Goal: Task Accomplishment & Management: Complete application form

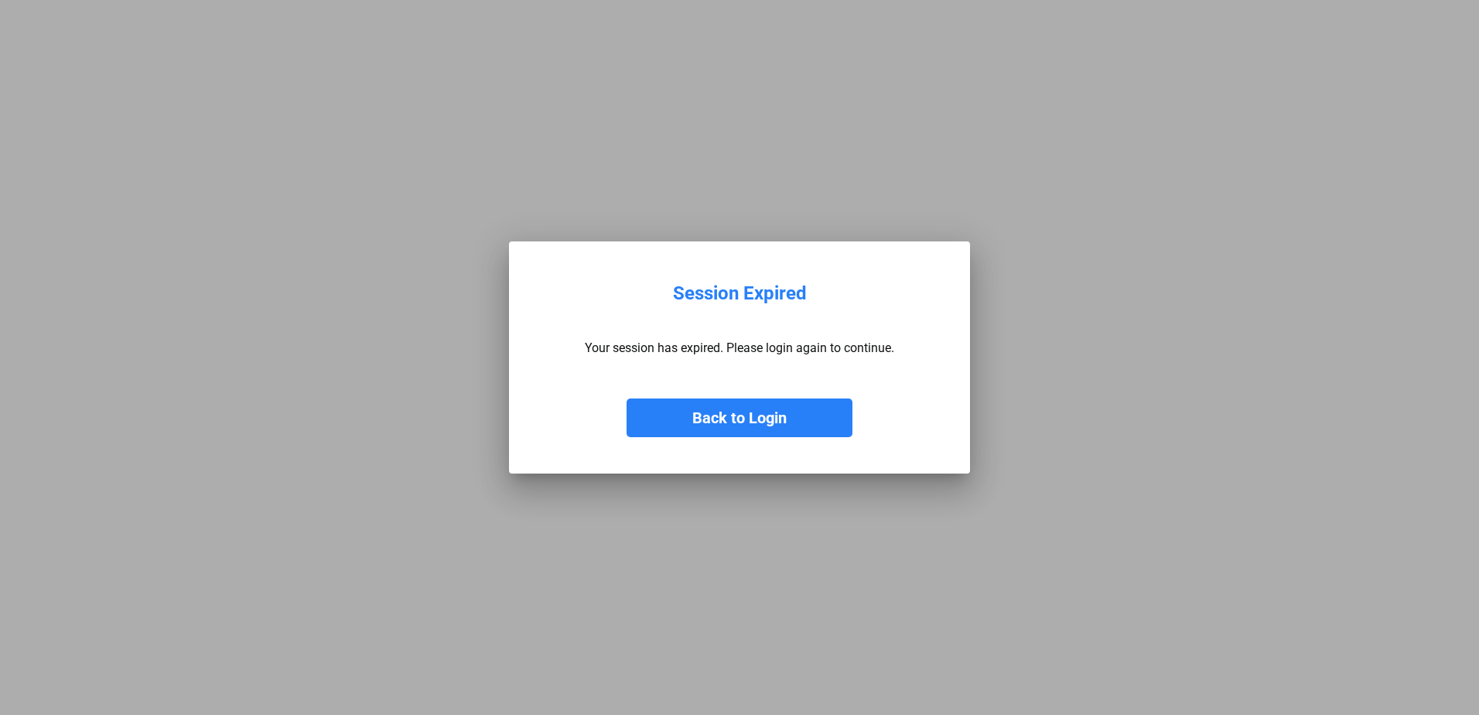
drag, startPoint x: 0, startPoint y: 0, endPoint x: 730, endPoint y: 418, distance: 841.4
click at [730, 418] on button "Back to Login" at bounding box center [740, 417] width 226 height 39
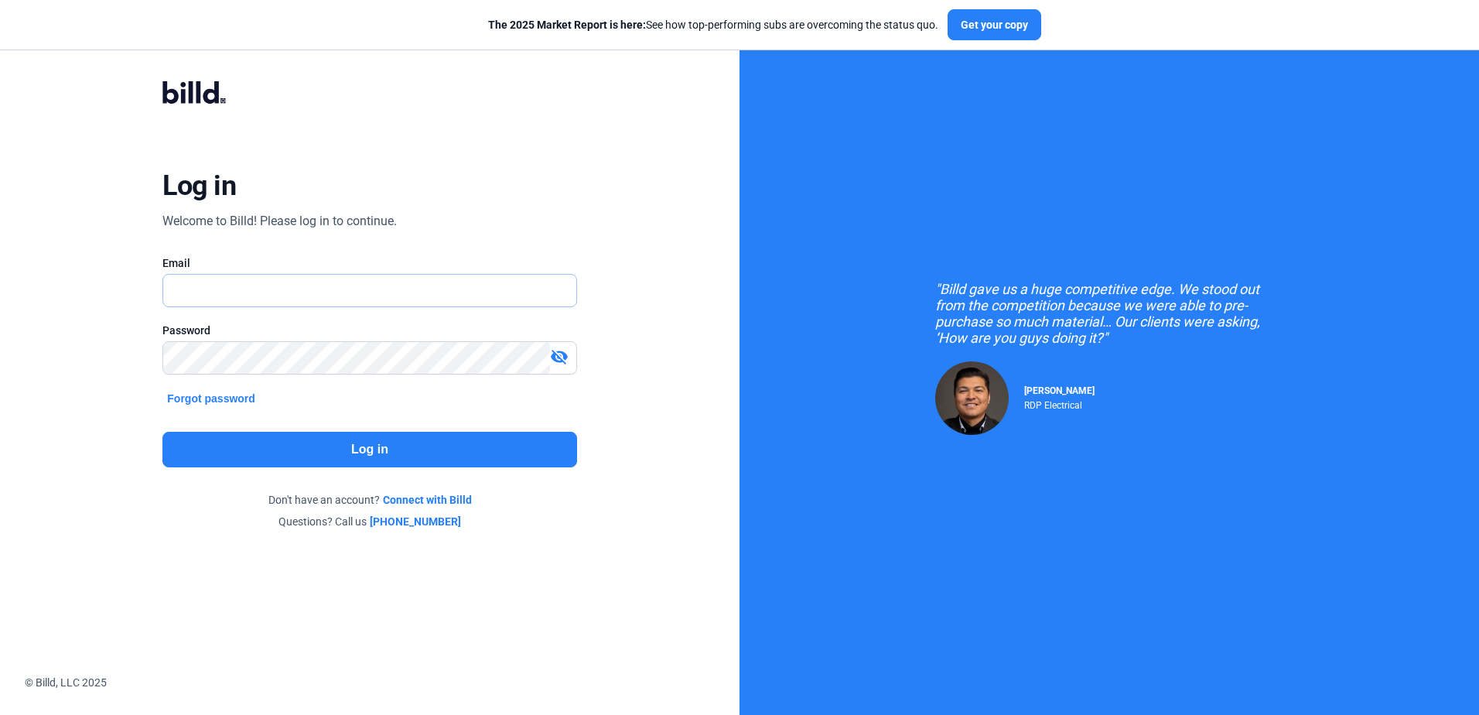
type input "[PERSON_NAME][EMAIL_ADDRESS][DOMAIN_NAME]"
click at [367, 453] on button "Log in" at bounding box center [369, 450] width 414 height 36
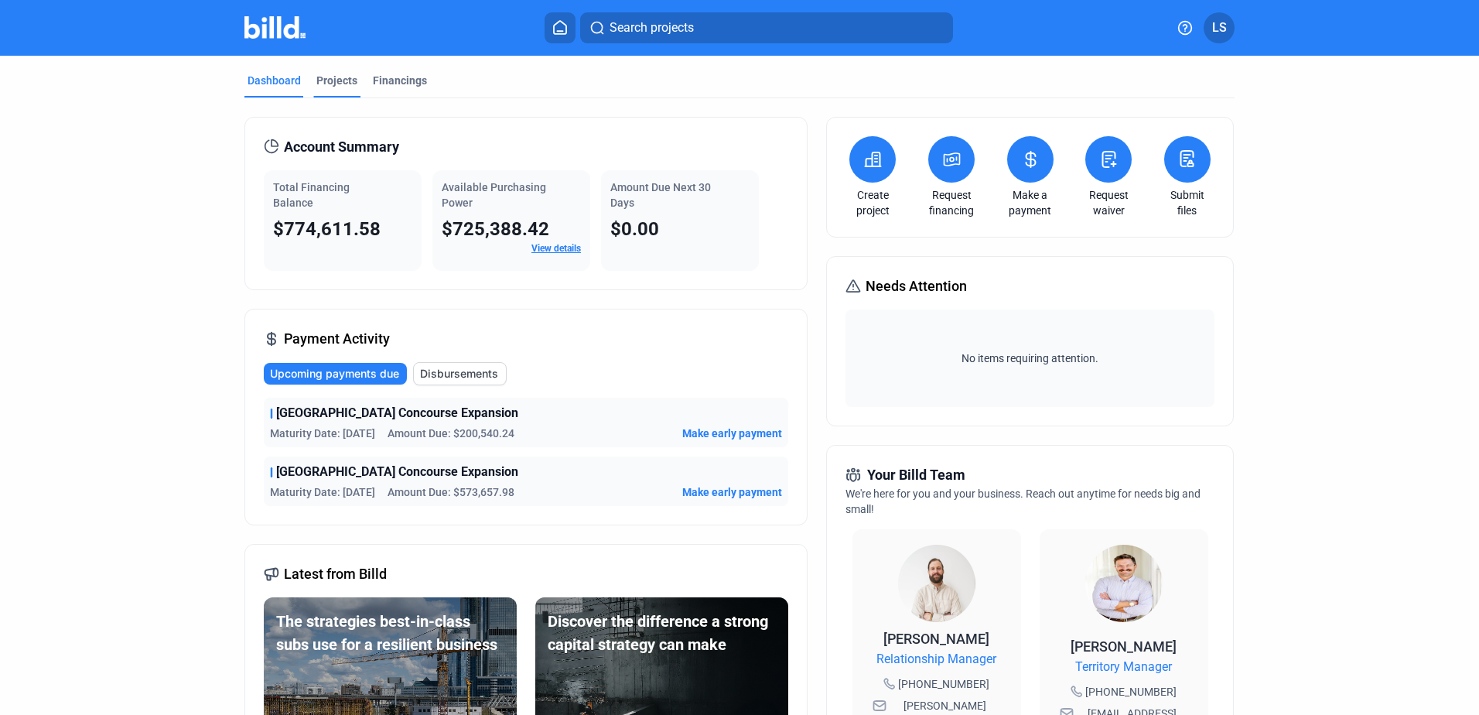
click at [321, 79] on div "Projects" at bounding box center [336, 80] width 41 height 15
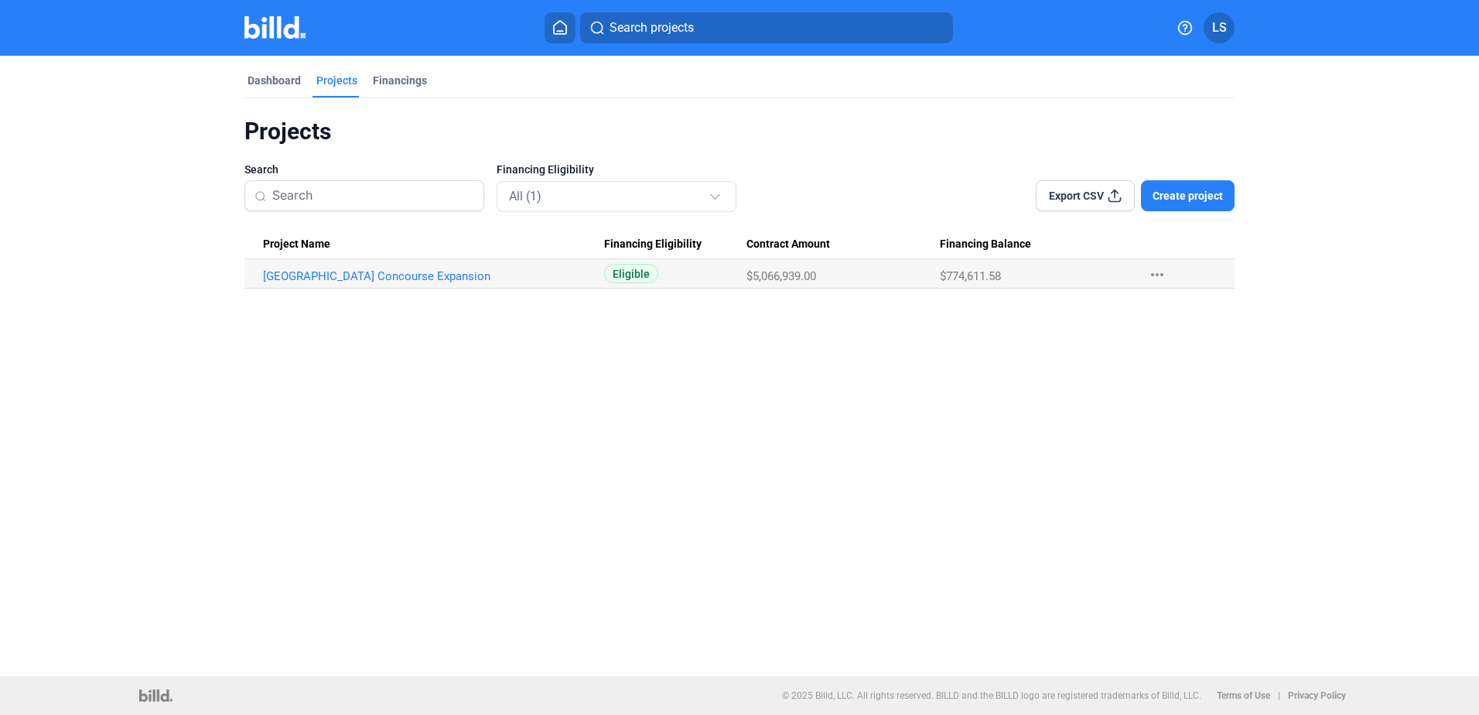
click at [1199, 194] on span "Create project" at bounding box center [1188, 195] width 70 height 15
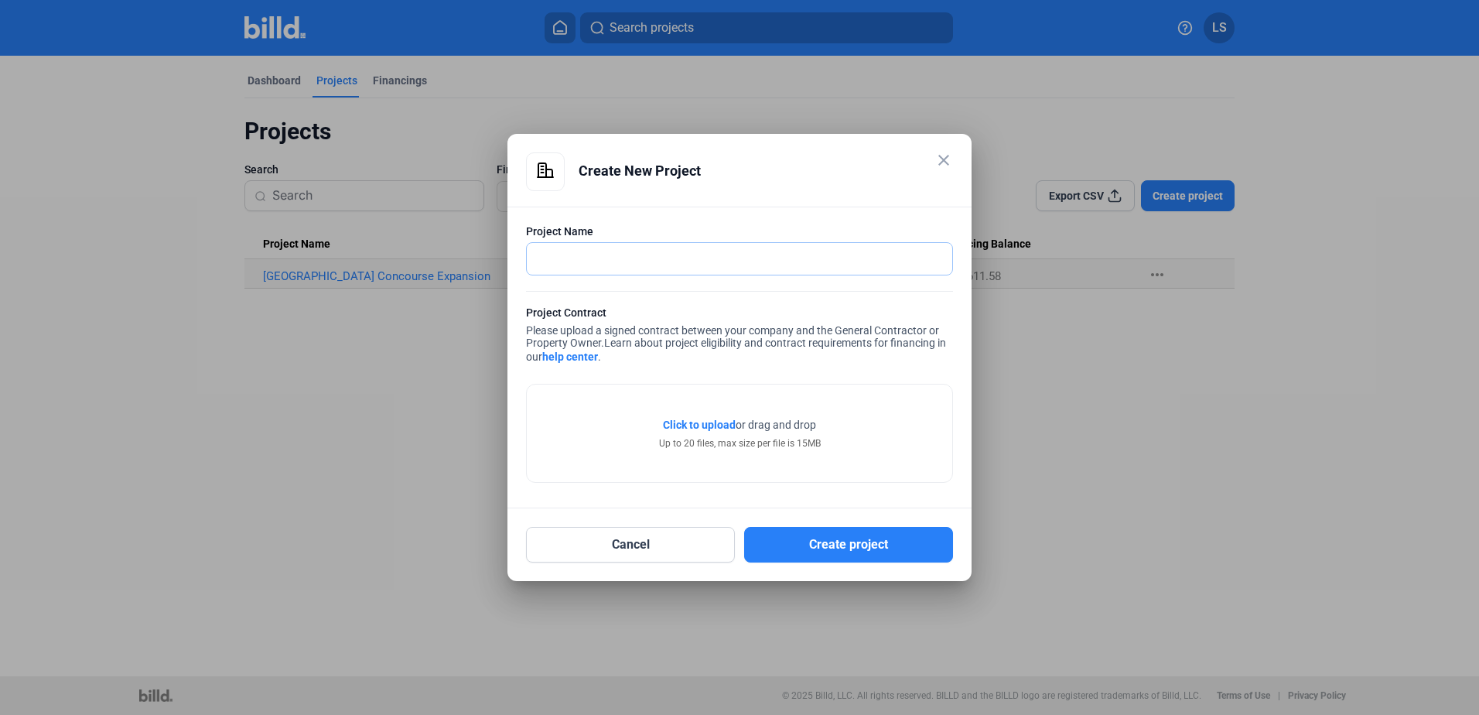
click at [565, 257] on input "text" at bounding box center [731, 259] width 408 height 32
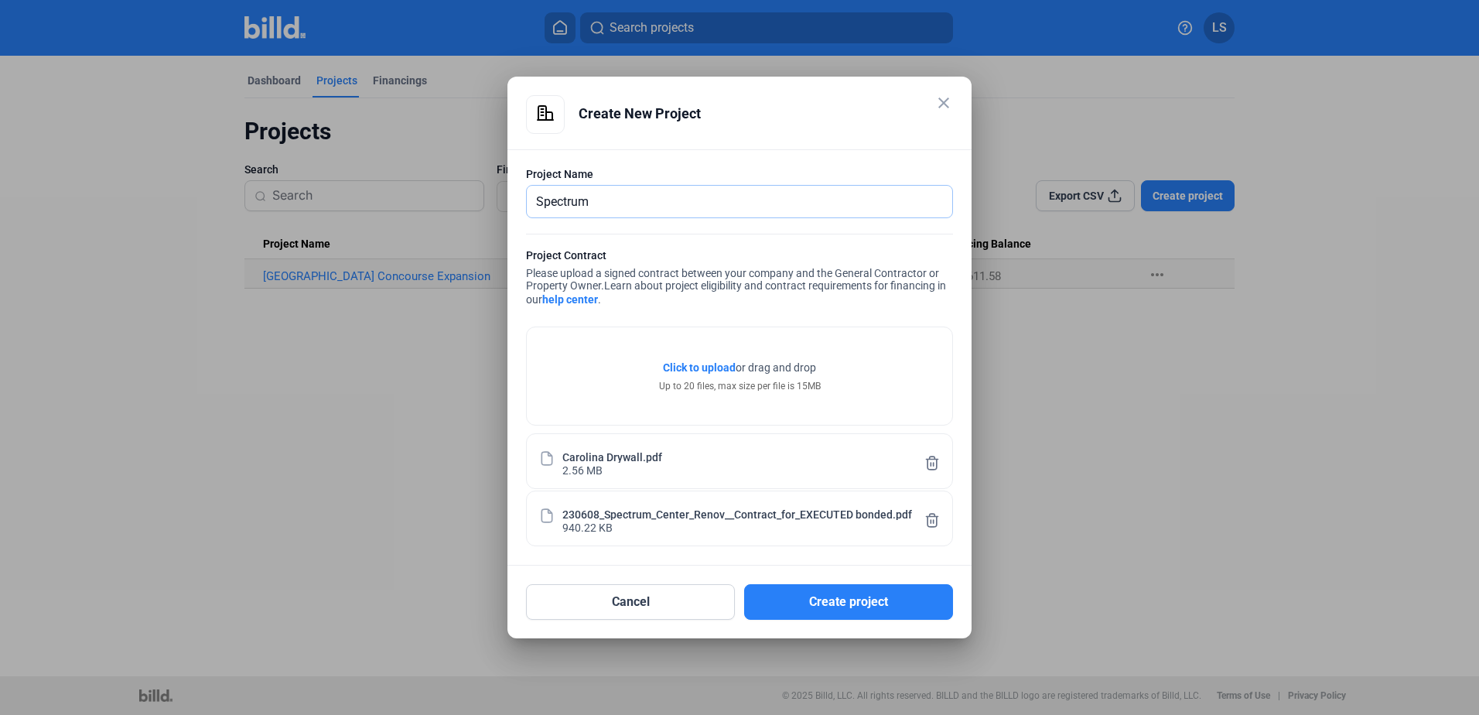
click at [605, 198] on input "Spectrum" at bounding box center [740, 202] width 426 height 32
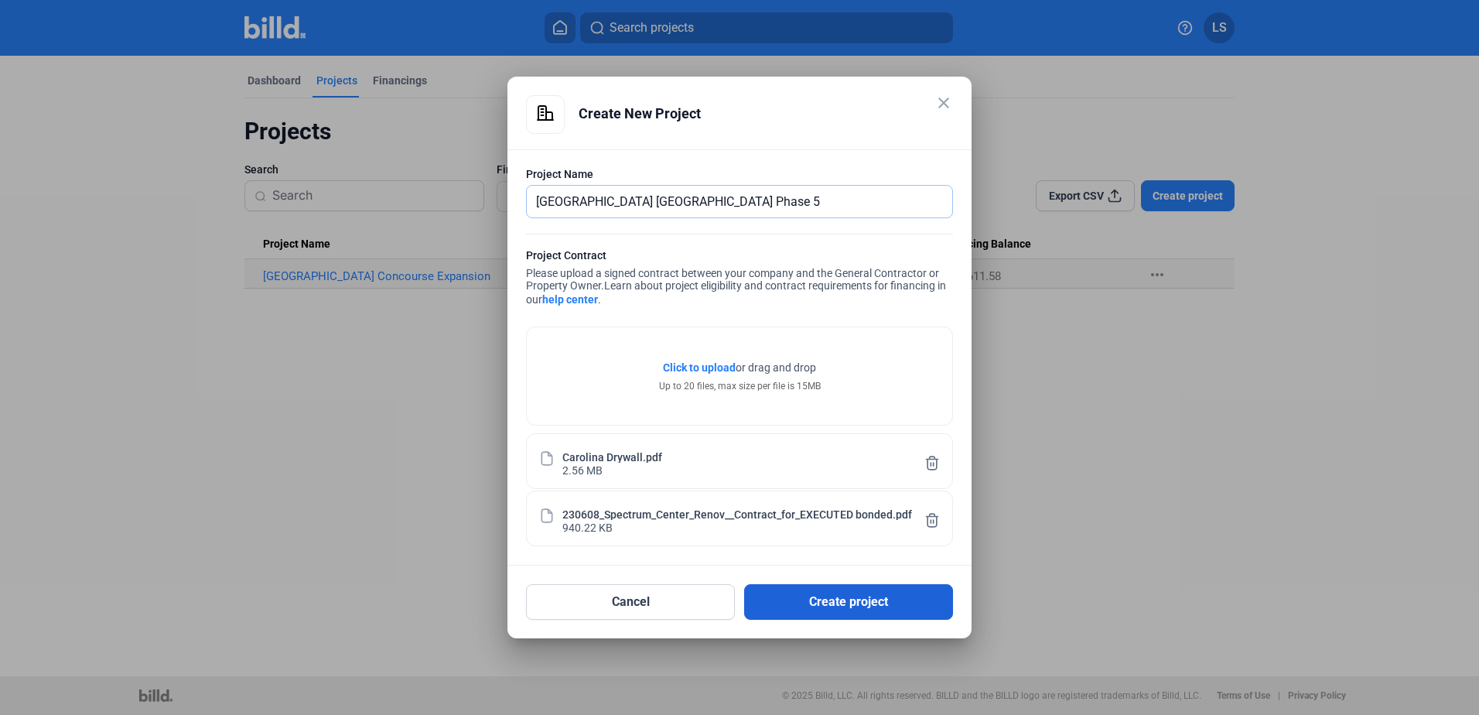
type input "[GEOGRAPHIC_DATA] [GEOGRAPHIC_DATA] Phase 5"
click at [839, 606] on button "Create project" at bounding box center [848, 602] width 209 height 36
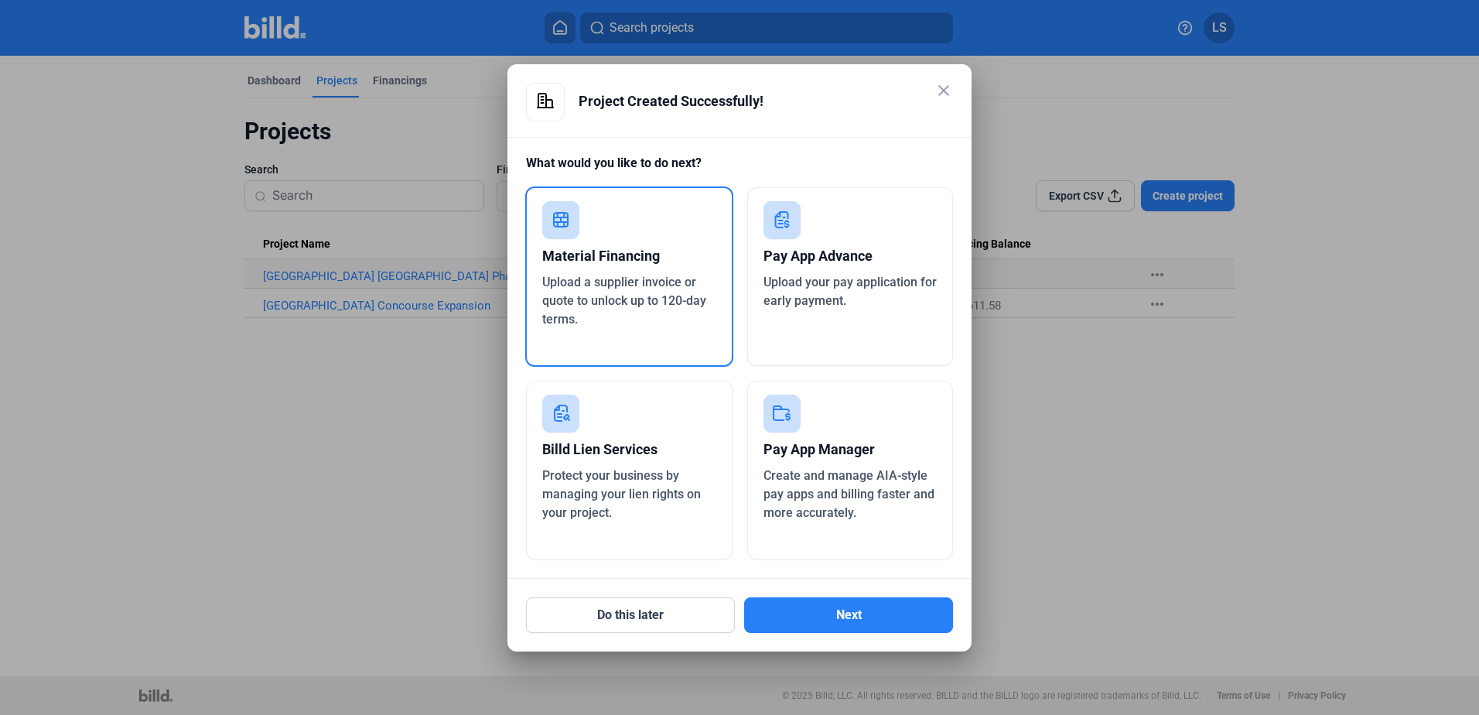
click at [607, 285] on span "Upload a supplier invoice or quote to unlock up to 120-day terms." at bounding box center [624, 301] width 164 height 52
click at [855, 608] on button "Next" at bounding box center [848, 615] width 209 height 36
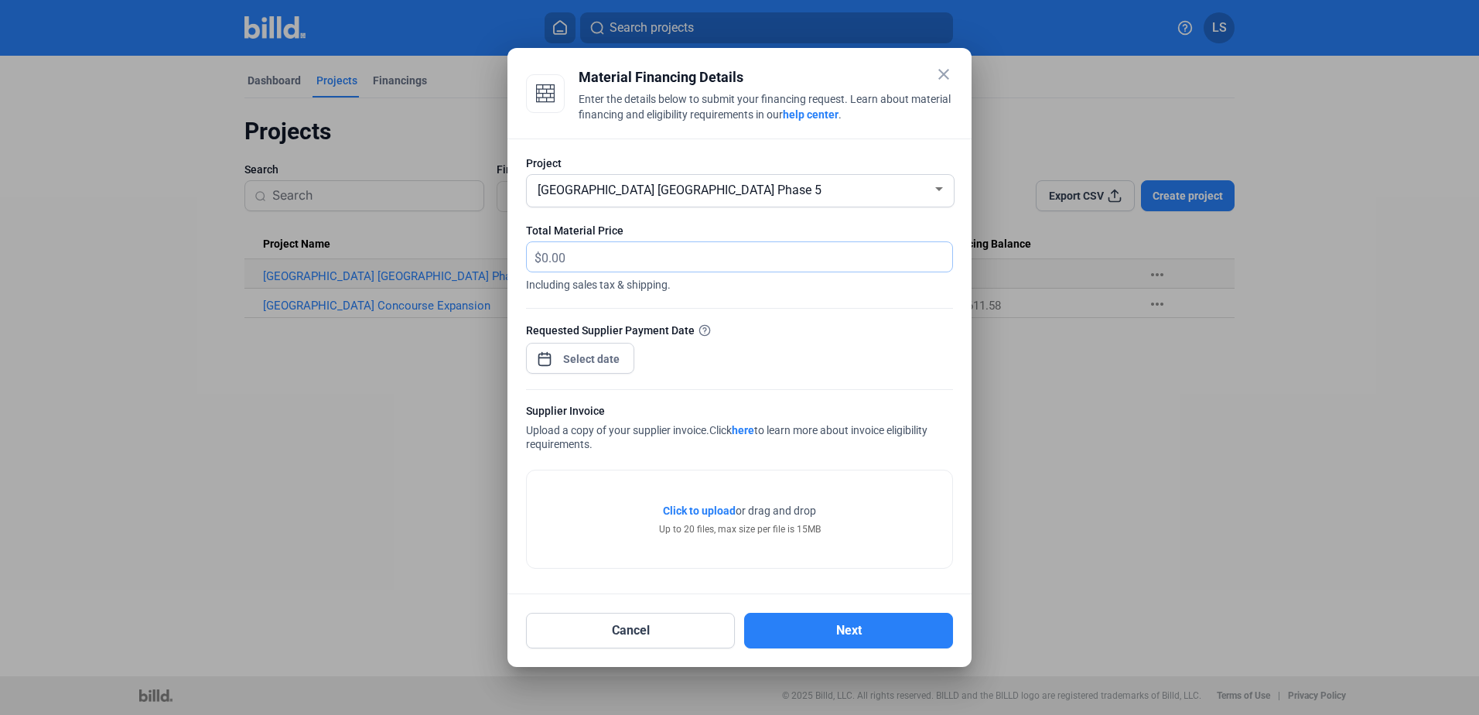
click at [588, 256] on input "text" at bounding box center [738, 257] width 393 height 30
type input "356,357.79"
click at [563, 361] on div "close Material Financing Details Enter the details below to submit your financi…" at bounding box center [739, 357] width 1479 height 715
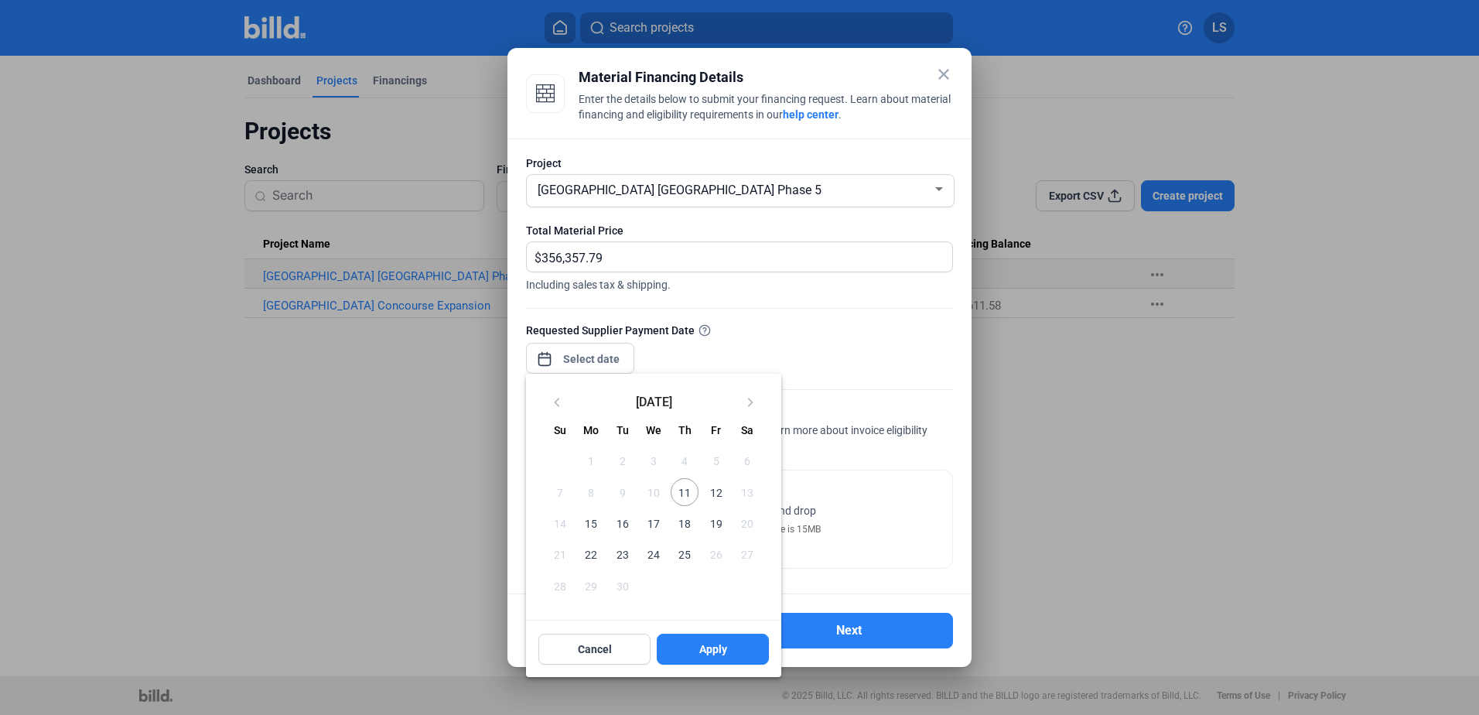
click at [719, 494] on span "12" at bounding box center [716, 492] width 28 height 28
click at [760, 329] on div at bounding box center [739, 357] width 1479 height 715
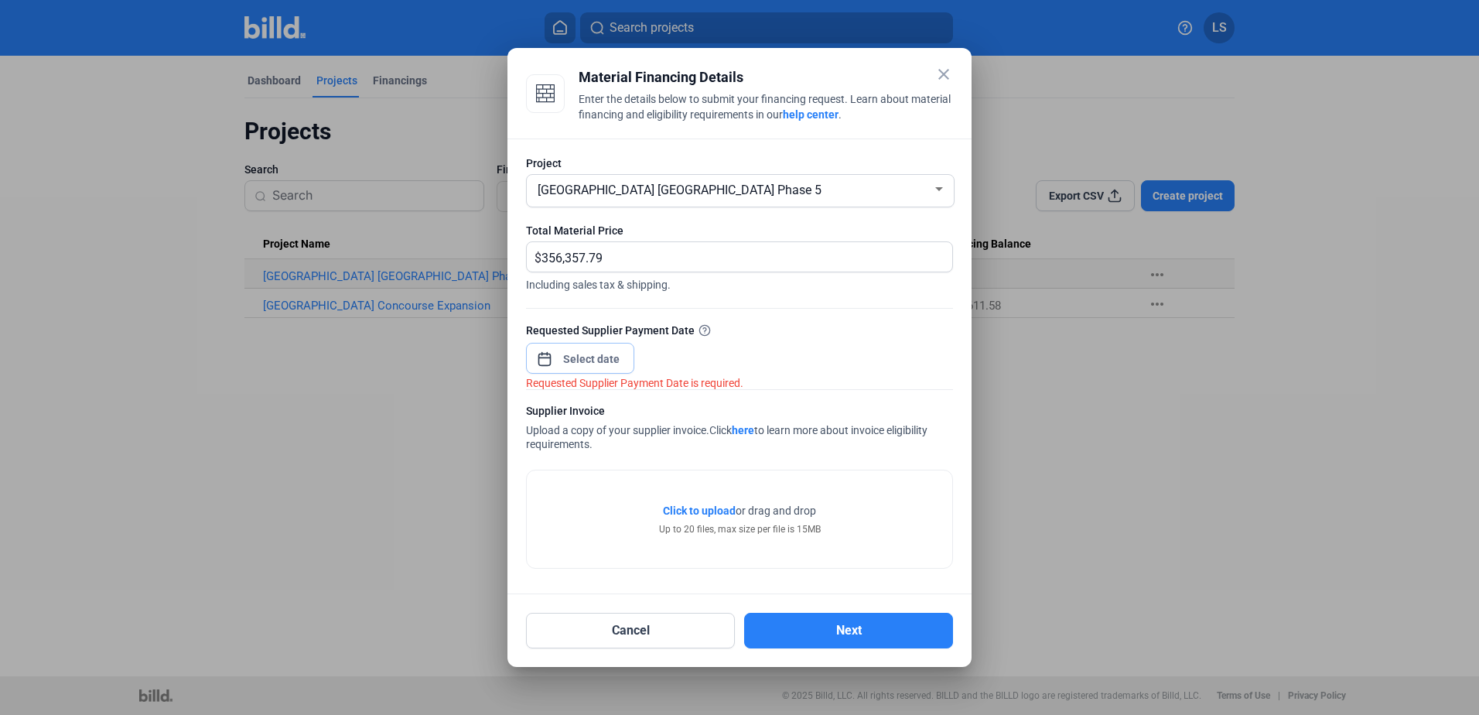
click at [592, 362] on input at bounding box center [592, 359] width 67 height 19
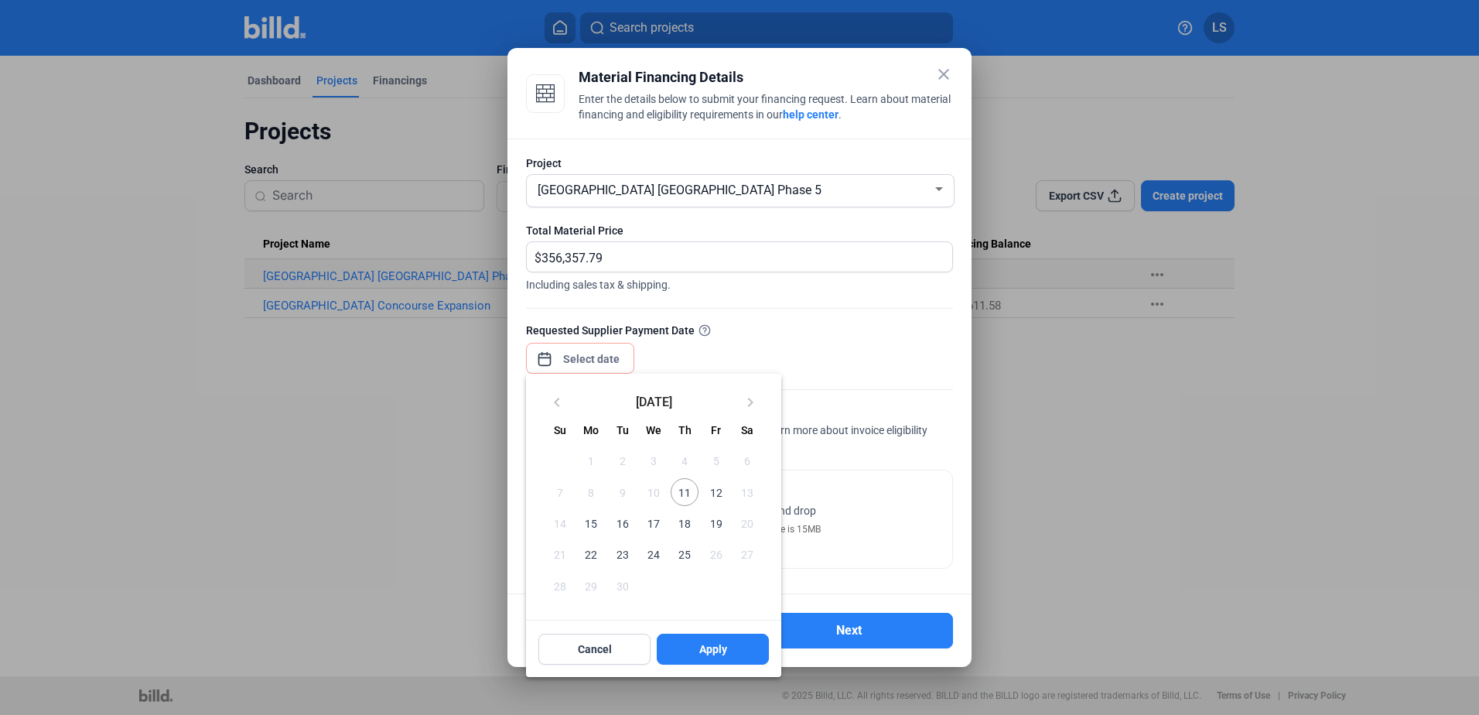
click at [542, 359] on div at bounding box center [739, 357] width 1479 height 715
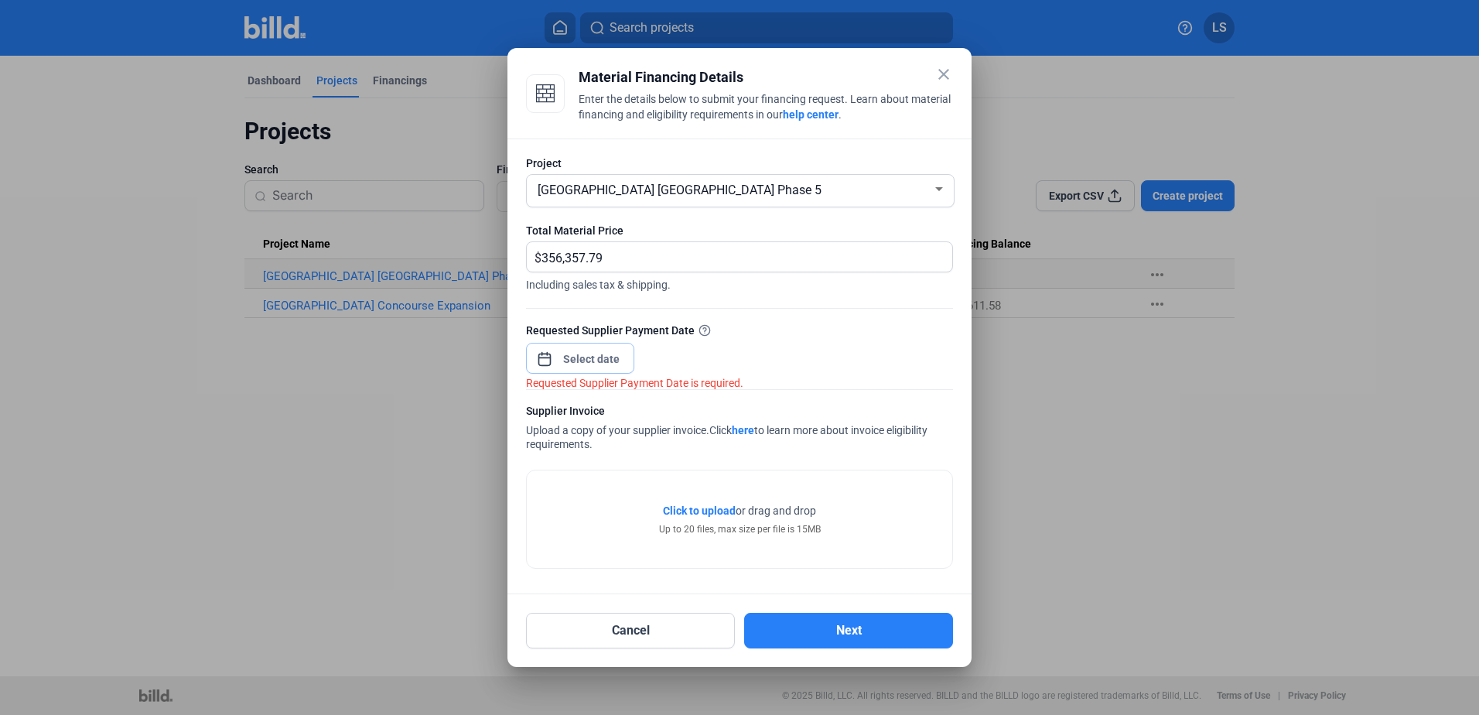
click at [544, 357] on span "Open calendar" at bounding box center [544, 351] width 37 height 37
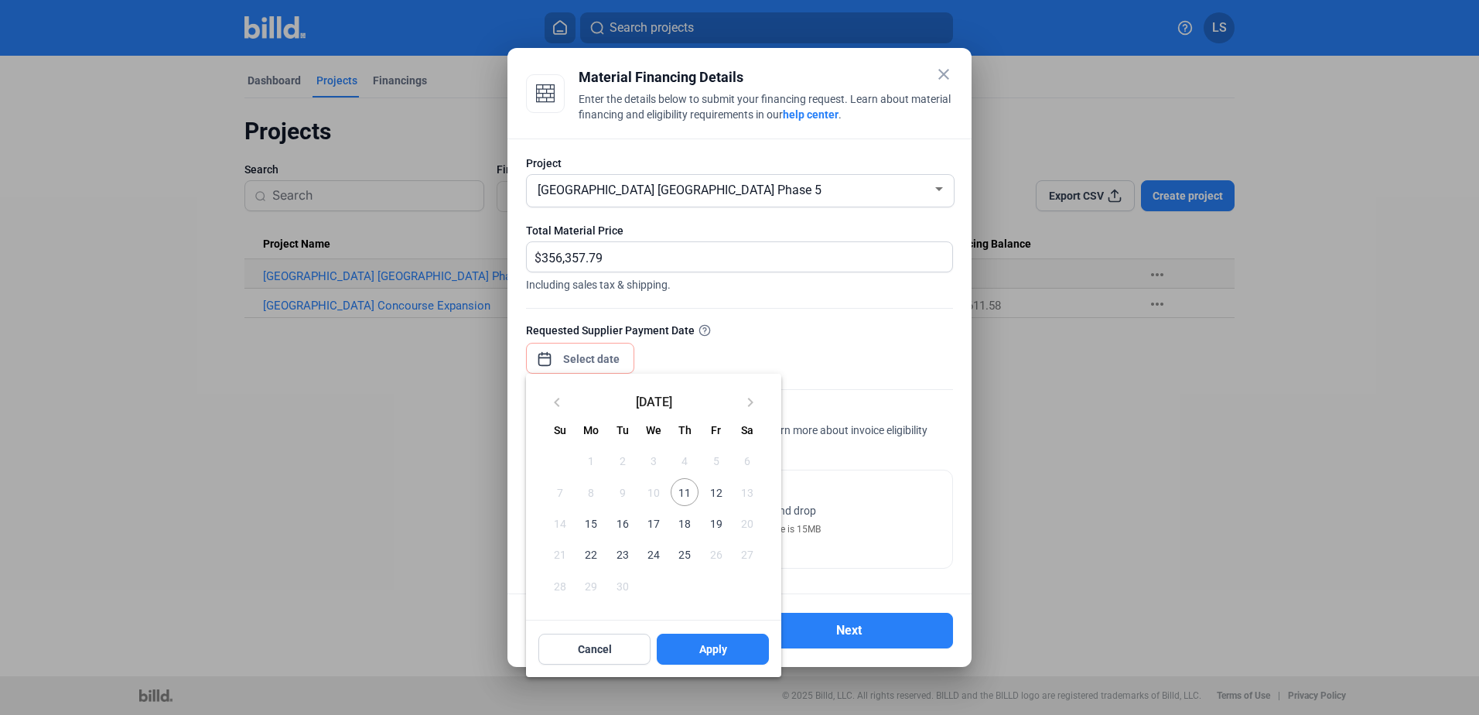
click at [716, 497] on span "12" at bounding box center [716, 492] width 28 height 28
click at [722, 648] on span "Apply" at bounding box center [713, 648] width 28 height 15
type input "[DATE]"
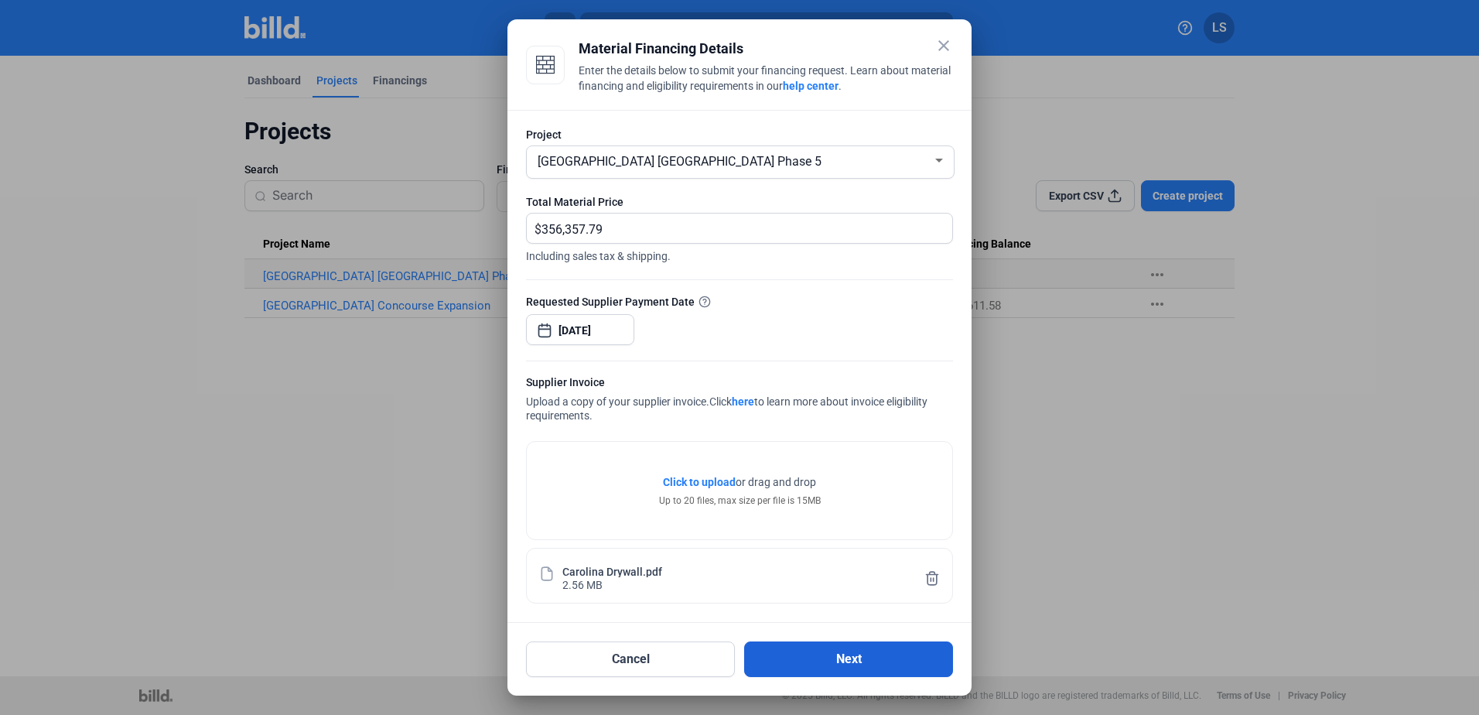
click at [848, 656] on button "Next" at bounding box center [848, 659] width 209 height 36
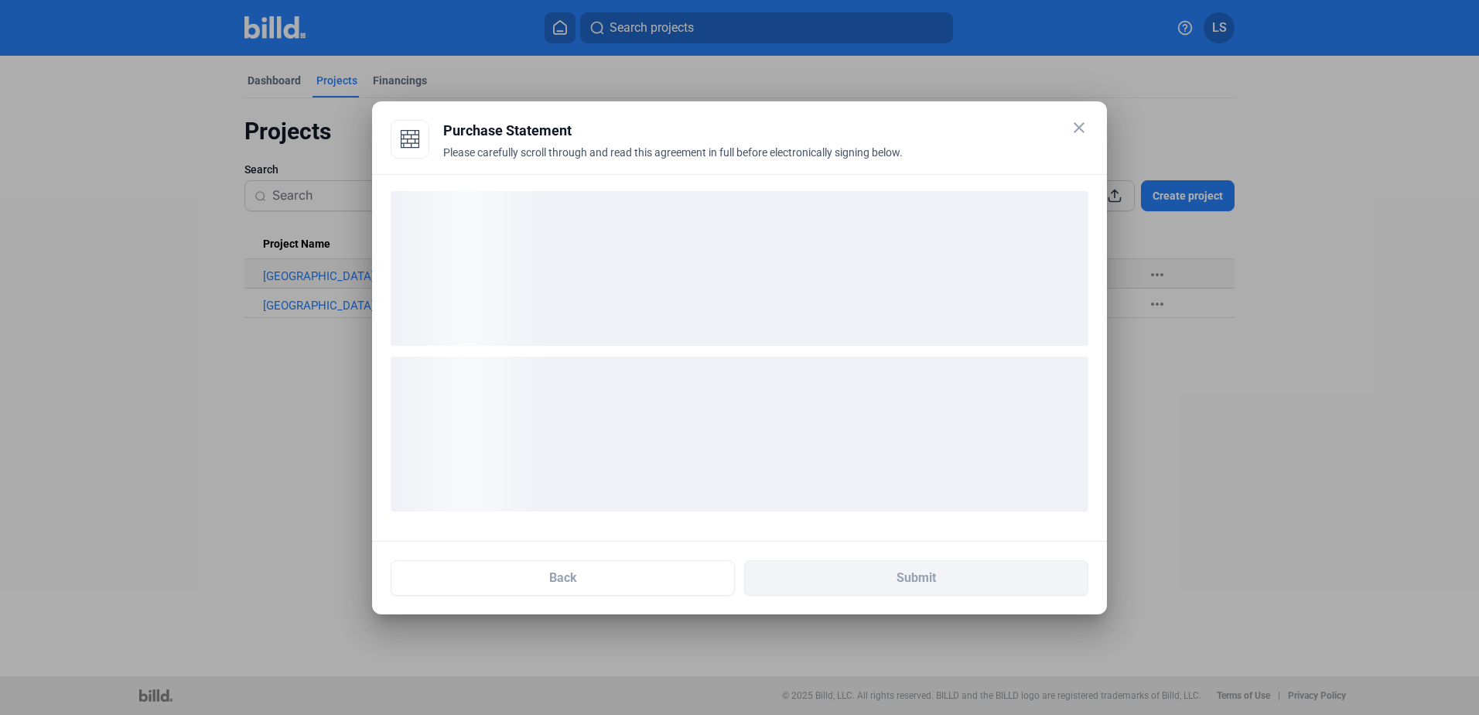
click at [1078, 125] on mat-icon "close" at bounding box center [1079, 127] width 19 height 19
